Goal: Communication & Community: Answer question/provide support

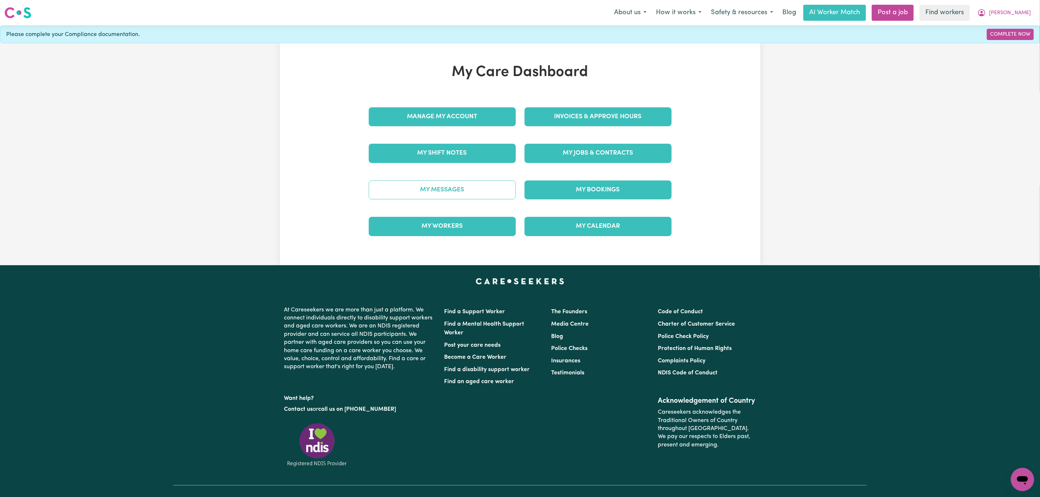
click at [458, 191] on link "My Messages" at bounding box center [442, 190] width 147 height 19
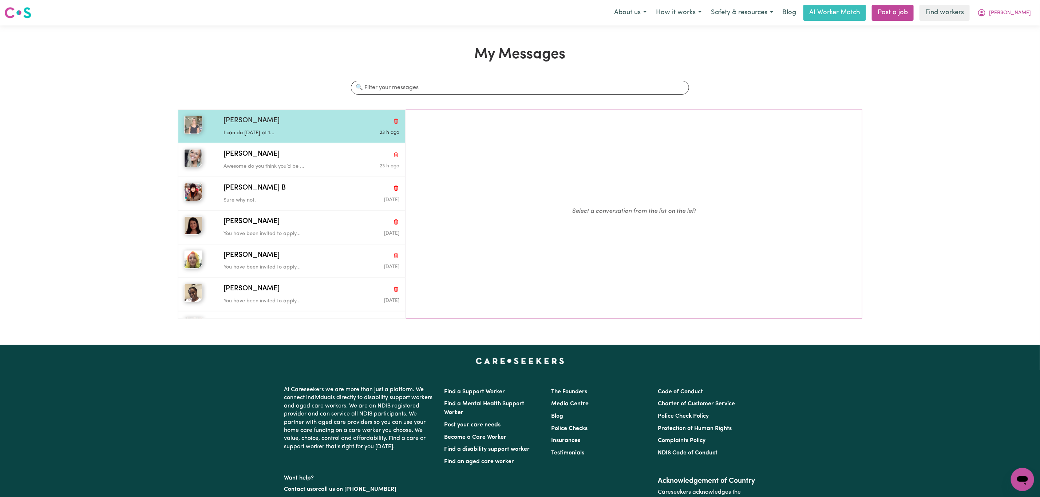
click at [273, 126] on div "[PERSON_NAME]" at bounding box center [312, 121] width 176 height 11
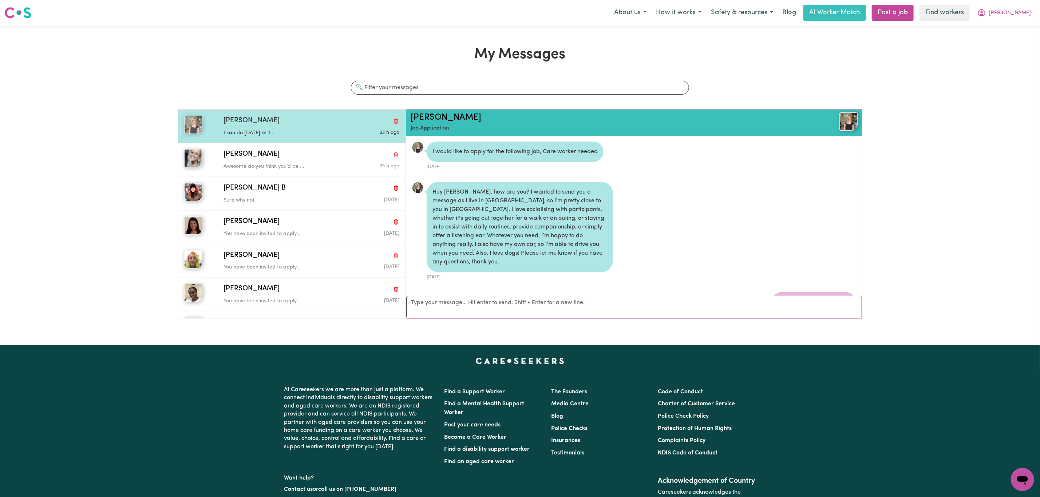
scroll to position [266, 0]
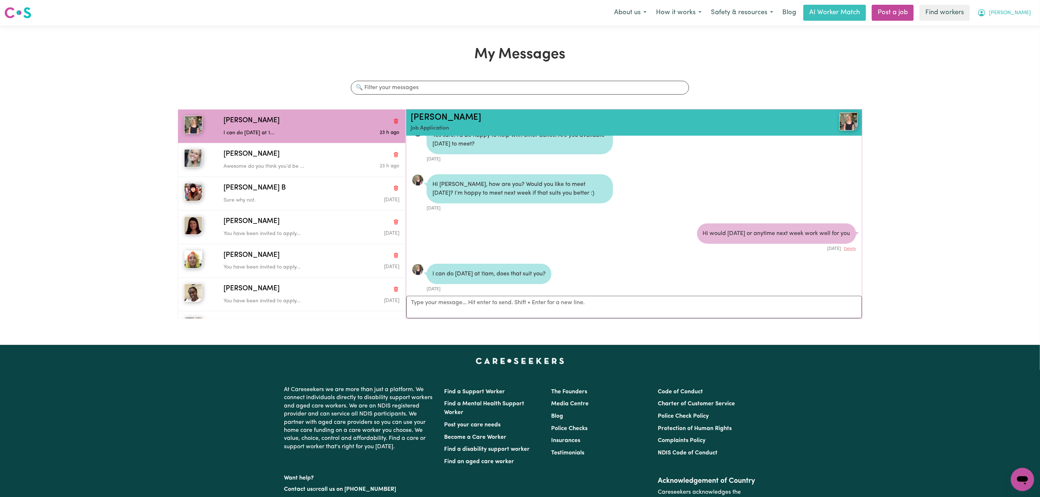
click at [1019, 17] on span "[PERSON_NAME]" at bounding box center [1010, 13] width 42 height 8
click at [995, 52] on div "My Messages Search conversations [PERSON_NAME] can do [DATE] at 1... 23 h ago […" at bounding box center [520, 185] width 1040 height 279
click at [994, 43] on div "My Messages Search conversations [PERSON_NAME] can do [DATE] at 1... 23 h ago […" at bounding box center [520, 185] width 1040 height 320
click at [1014, 7] on button "[PERSON_NAME]" at bounding box center [1004, 12] width 63 height 15
click at [1005, 38] on link "Logout" at bounding box center [1007, 42] width 58 height 14
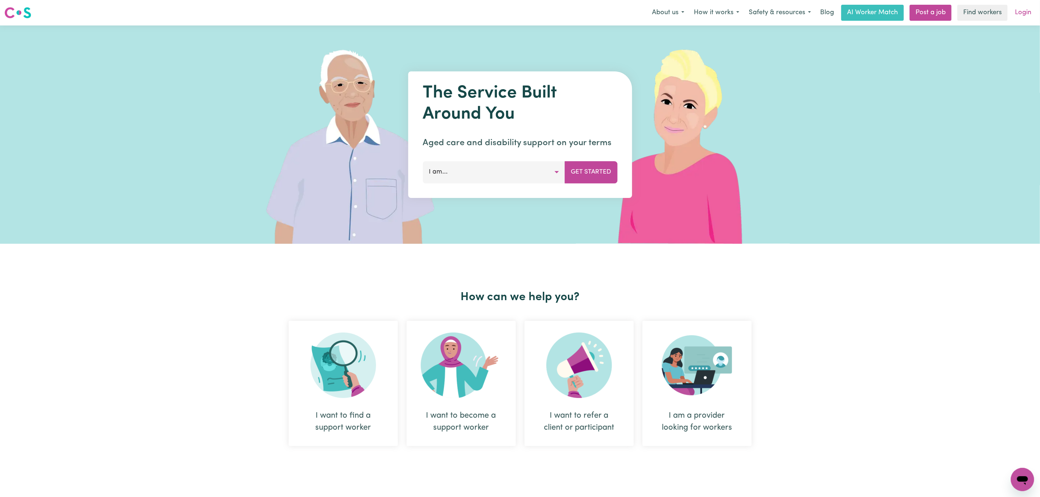
click at [1022, 11] on link "Login" at bounding box center [1023, 13] width 25 height 16
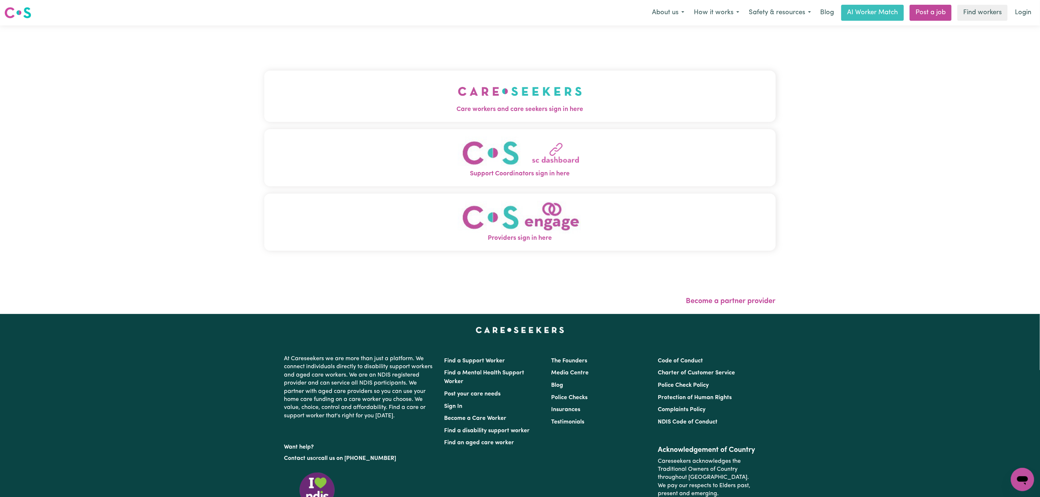
drag, startPoint x: 518, startPoint y: 100, endPoint x: 471, endPoint y: 108, distance: 47.7
click at [518, 100] on button "Care workers and care seekers sign in here" at bounding box center [520, 96] width 512 height 51
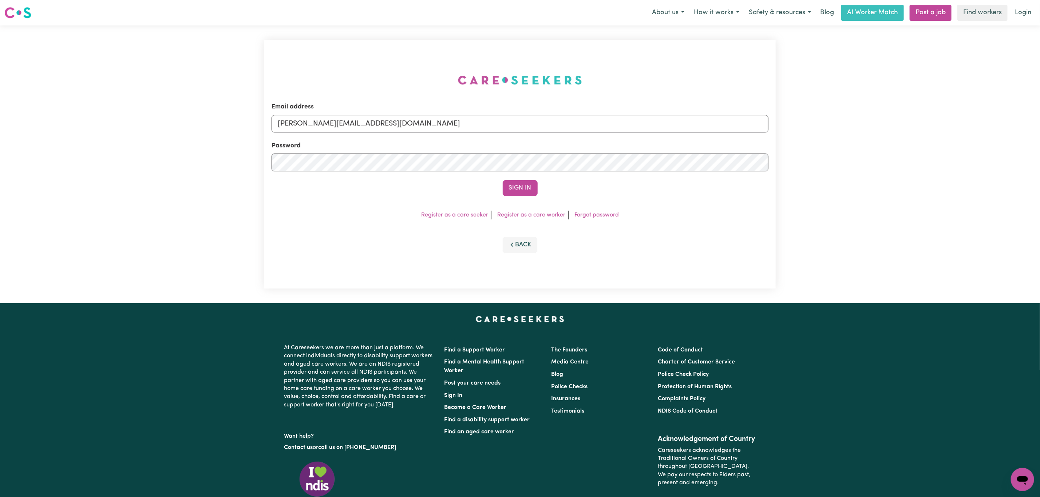
drag, startPoint x: 324, startPoint y: 107, endPoint x: 319, endPoint y: 112, distance: 6.4
click at [321, 109] on div "Email address [PERSON_NAME][EMAIL_ADDRESS][DOMAIN_NAME]" at bounding box center [520, 117] width 497 height 30
click at [318, 121] on input "[PERSON_NAME][EMAIL_ADDRESS][DOMAIN_NAME]" at bounding box center [520, 123] width 497 height 17
drag, startPoint x: 316, startPoint y: 127, endPoint x: 554, endPoint y: 145, distance: 238.9
click at [554, 145] on form "Email address [EMAIL_ADDRESS][PERSON_NAME][DOMAIN_NAME] Password Sign In" at bounding box center [520, 149] width 497 height 94
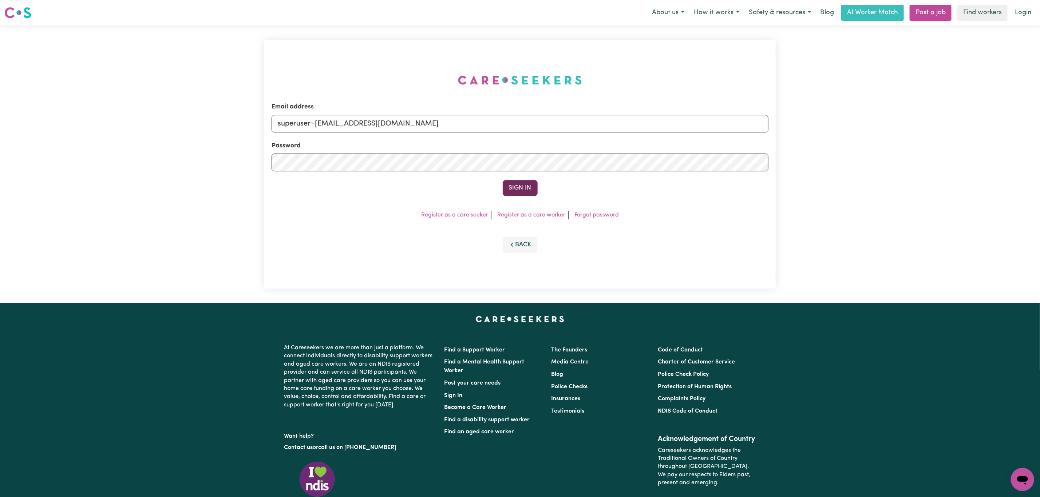
type input "superuser~[EMAIL_ADDRESS][DOMAIN_NAME]"
click at [528, 192] on button "Sign In" at bounding box center [520, 188] width 35 height 16
